Goal: Task Accomplishment & Management: Manage account settings

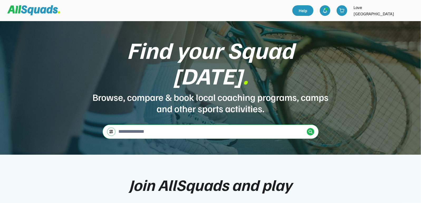
click at [407, 12] on img at bounding box center [410, 10] width 11 height 11
click at [398, 24] on link "Profile" at bounding box center [402, 23] width 31 height 11
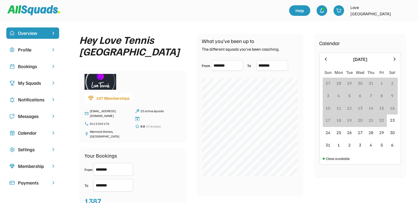
click at [34, 67] on div "Bookings" at bounding box center [33, 66] width 30 height 7
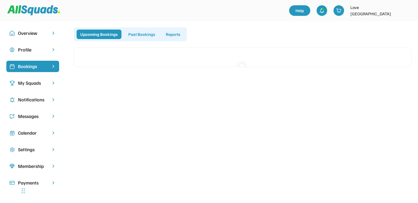
click at [36, 114] on div "Messages" at bounding box center [33, 116] width 30 height 7
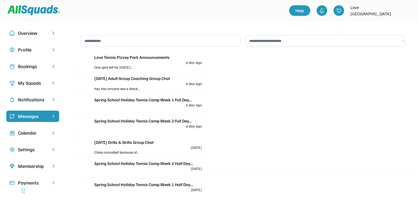
click at [148, 68] on div at bounding box center [175, 67] width 54 height 6
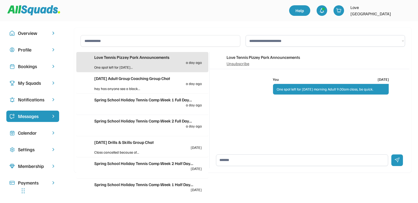
click at [136, 83] on div "[DATE] Adult Group Coaching Group Chat a day ago" at bounding box center [147, 80] width 107 height 10
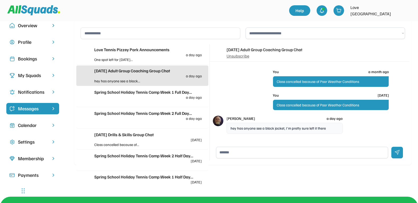
click at [284, 154] on textarea at bounding box center [302, 153] width 172 height 12
type textarea "**********"
click at [401, 154] on div at bounding box center [397, 153] width 12 height 12
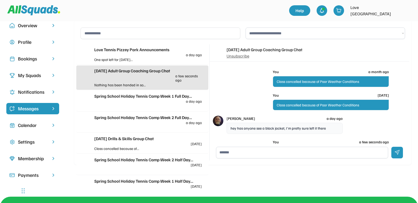
click at [151, 98] on div "Spring School Holiday Tennis Camp Week 1 Full Day..." at bounding box center [147, 96] width 107 height 6
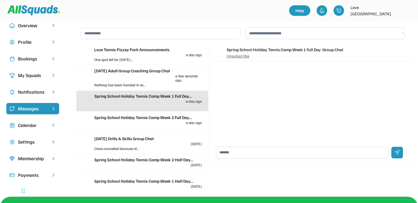
click at [146, 111] on div "Spring School Holiday Tennis Camp Week 1 Full Day... a day ago" at bounding box center [142, 101] width 132 height 20
click at [23, 60] on div "Bookings" at bounding box center [33, 58] width 30 height 7
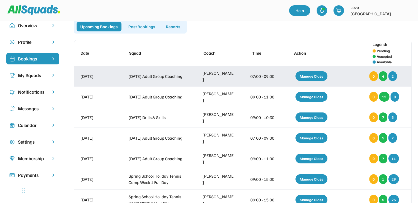
click at [315, 77] on div "Manage Class" at bounding box center [311, 76] width 32 height 10
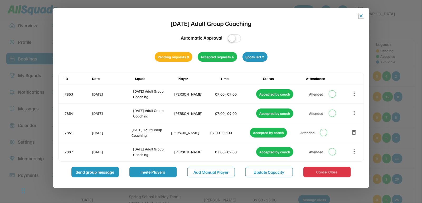
click at [362, 14] on button "close" at bounding box center [361, 15] width 5 height 5
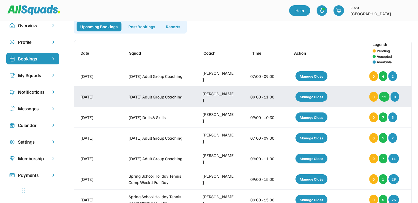
click at [307, 96] on div "Manage Class" at bounding box center [311, 97] width 32 height 10
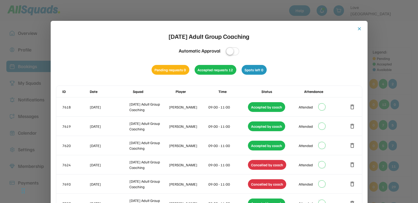
click at [357, 28] on button "close" at bounding box center [359, 28] width 5 height 5
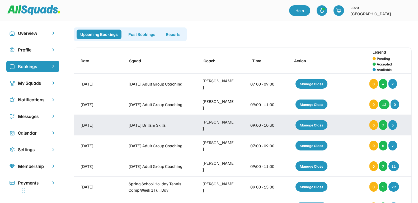
scroll to position [33, 0]
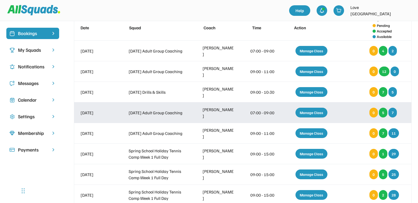
click at [312, 113] on div "Manage Class" at bounding box center [311, 113] width 32 height 10
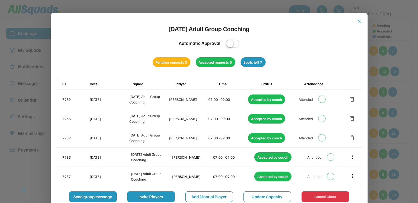
click at [361, 19] on button "close" at bounding box center [359, 20] width 5 height 5
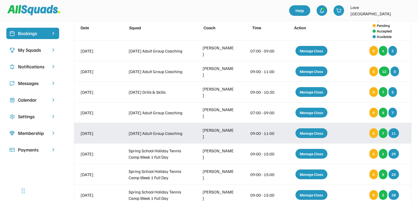
click at [323, 132] on div "Manage Class" at bounding box center [311, 133] width 32 height 10
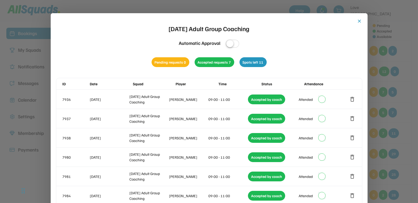
click at [360, 21] on button "close" at bounding box center [359, 20] width 5 height 5
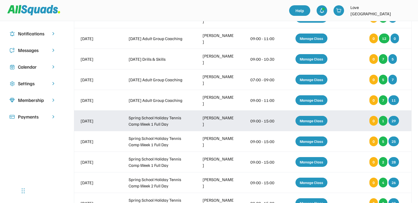
scroll to position [99, 0]
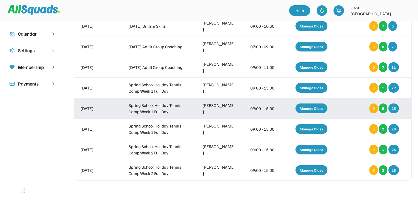
click at [301, 106] on div "Manage Class" at bounding box center [311, 108] width 32 height 10
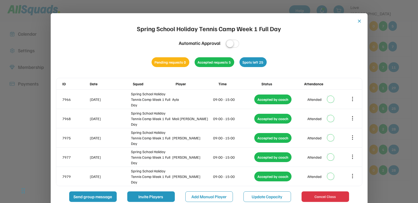
click at [358, 21] on button "close" at bounding box center [359, 20] width 5 height 5
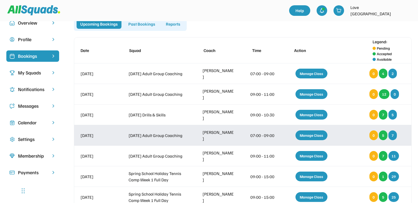
scroll to position [0, 0]
